Goal: Task Accomplishment & Management: Manage account settings

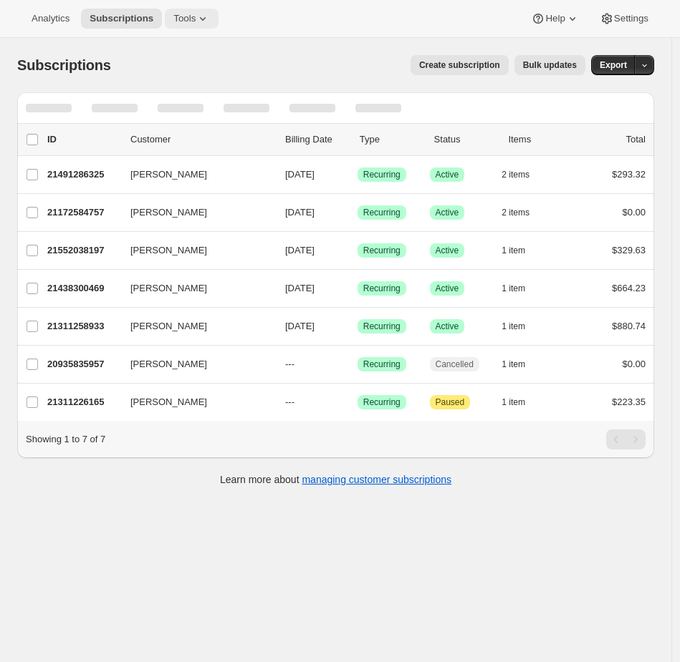
click at [199, 15] on icon at bounding box center [202, 18] width 14 height 14
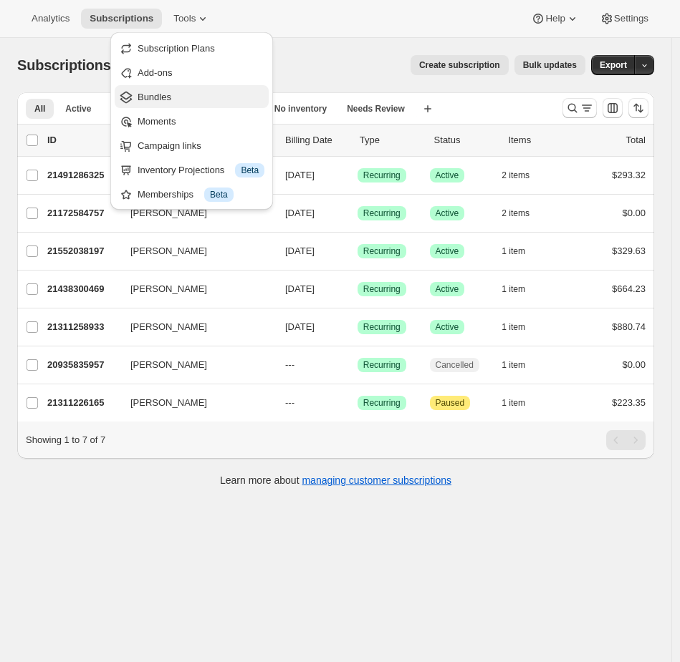
click at [173, 88] on button "Bundles" at bounding box center [192, 96] width 154 height 23
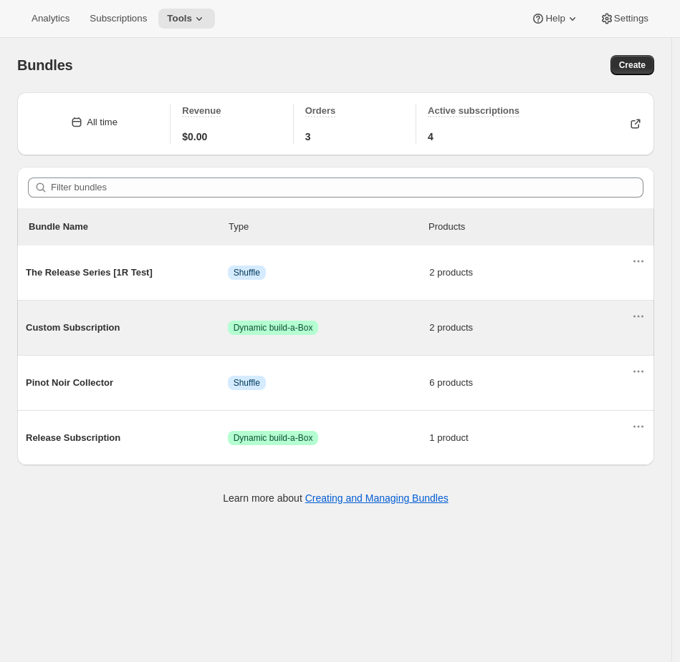
click at [344, 326] on span "Success Dynamic build-a-Box" at bounding box center [329, 328] width 202 height 14
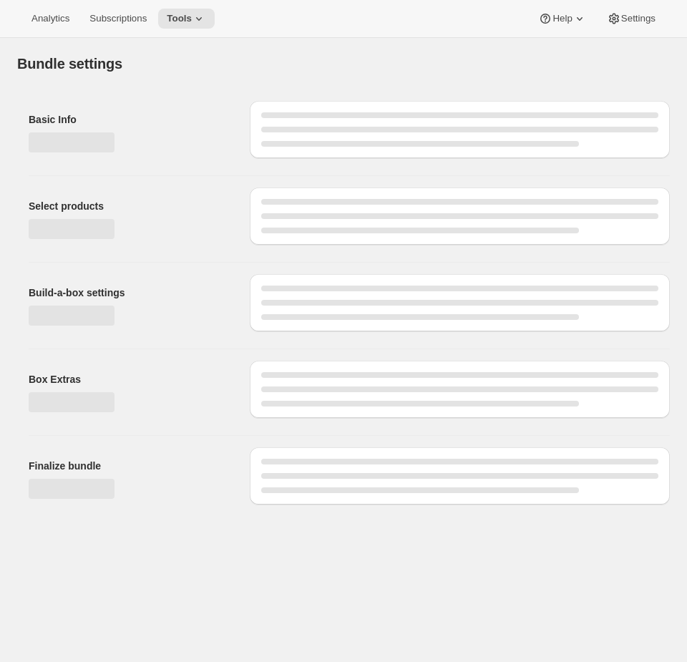
type input "Custom Subscription"
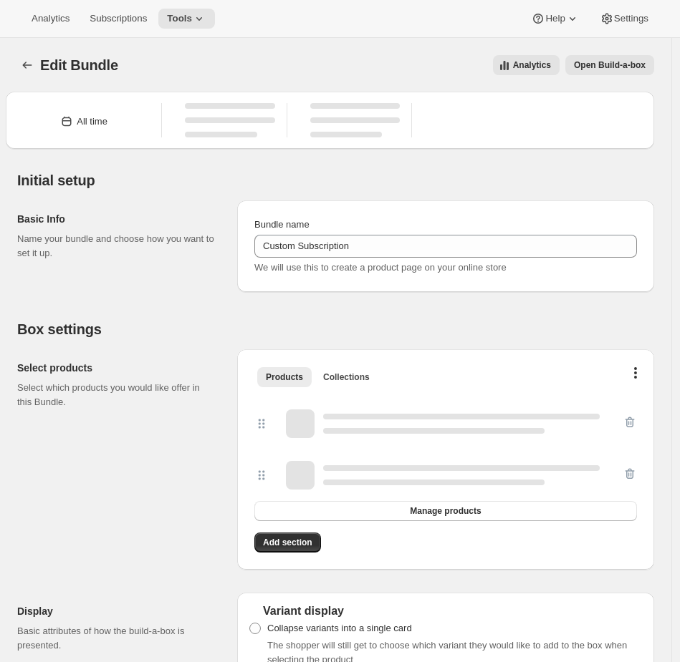
click at [627, 68] on span "Open Build-a-box" at bounding box center [610, 64] width 72 height 11
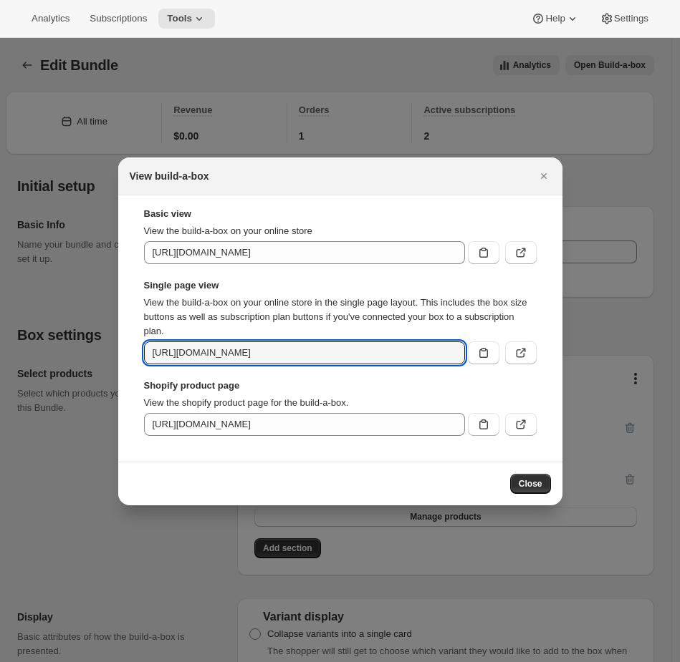
scroll to position [0, 210]
drag, startPoint x: 295, startPoint y: 354, endPoint x: 690, endPoint y: 377, distance: 395.9
click at [680, 377] on html "Analytics Subscriptions Tools Help Settings Skip to content Edit Bundle. This p…" at bounding box center [340, 331] width 680 height 662
click at [81, 102] on div at bounding box center [340, 331] width 680 height 662
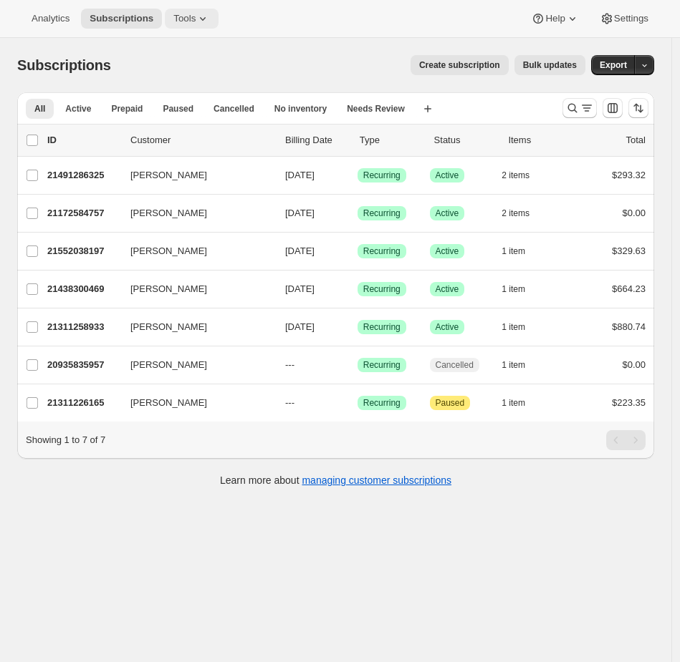
click at [207, 21] on icon at bounding box center [202, 18] width 14 height 14
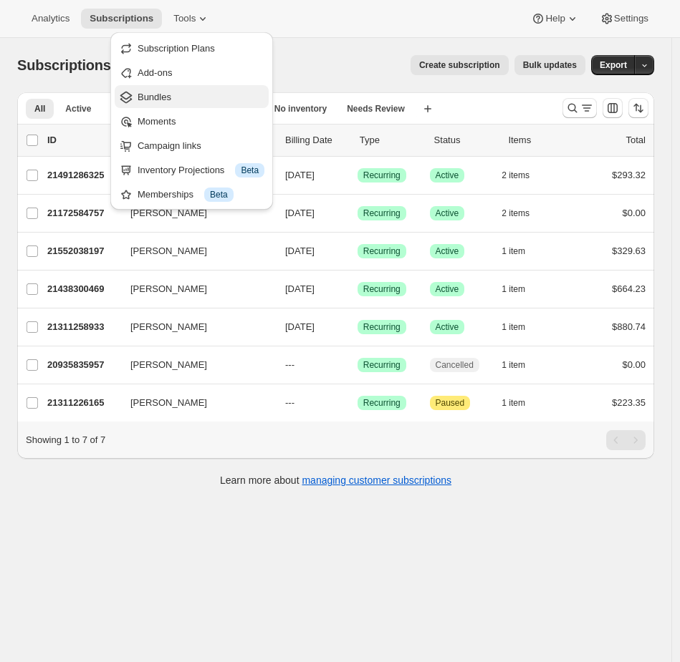
click at [193, 99] on span "Bundles" at bounding box center [200, 97] width 127 height 14
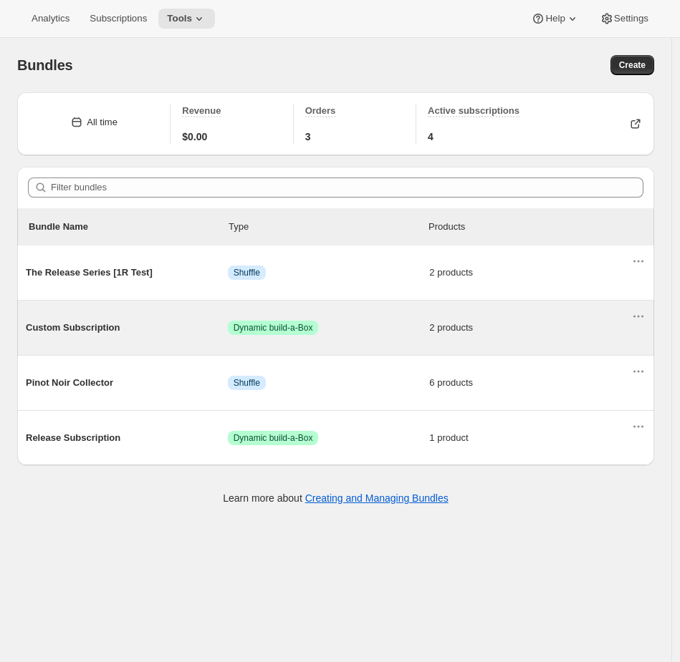
click at [341, 322] on span "Success Dynamic build-a-Box" at bounding box center [329, 328] width 202 height 14
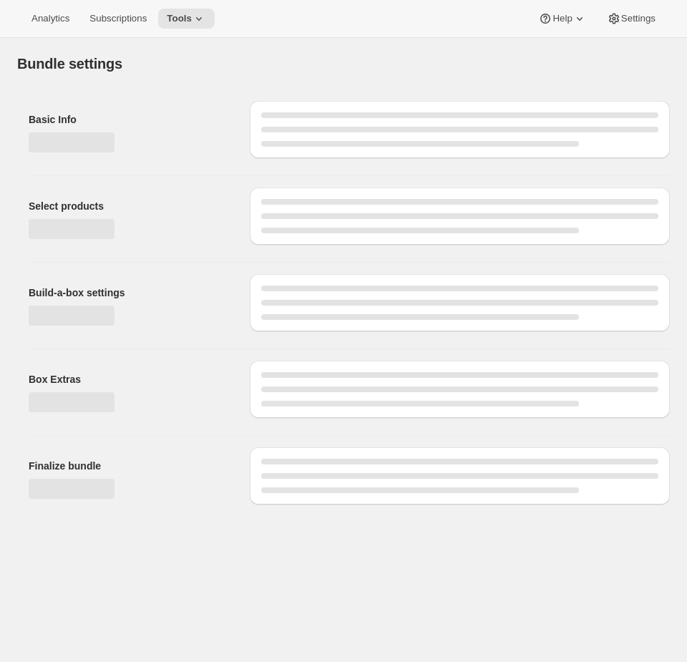
type input "Custom Subscription"
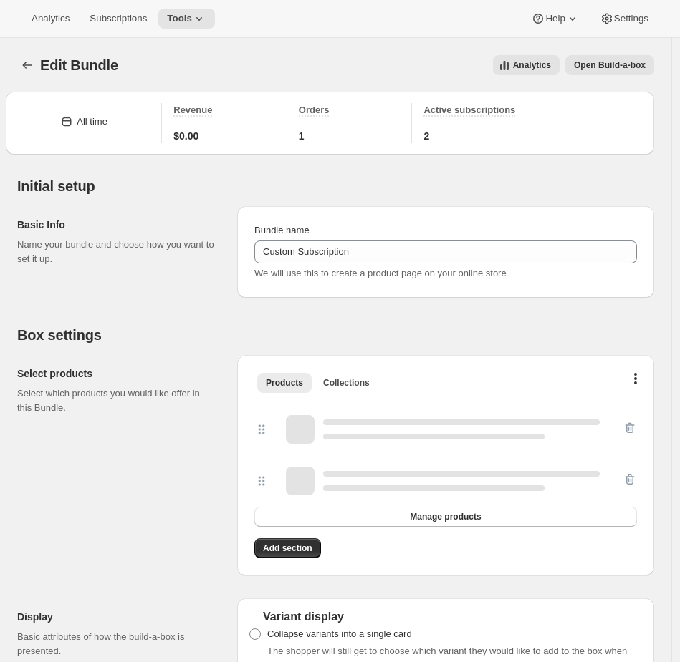
click at [583, 64] on span "Open Build-a-box" at bounding box center [610, 64] width 72 height 11
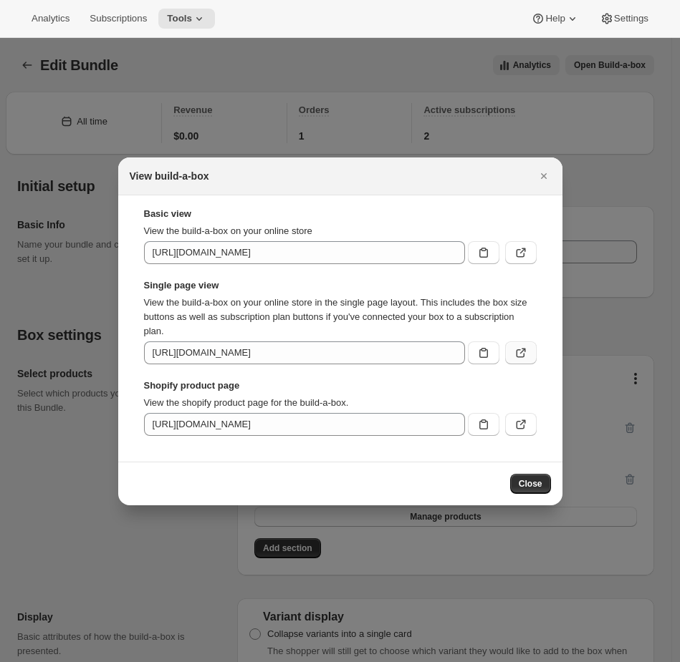
click at [517, 354] on icon ":r5q:" at bounding box center [520, 353] width 14 height 14
click at [77, 198] on div at bounding box center [340, 331] width 680 height 662
